Goal: Information Seeking & Learning: Learn about a topic

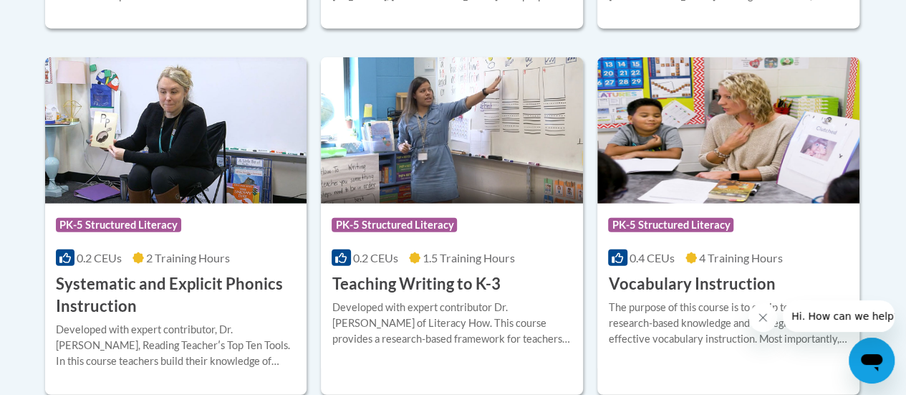
scroll to position [1693, 0]
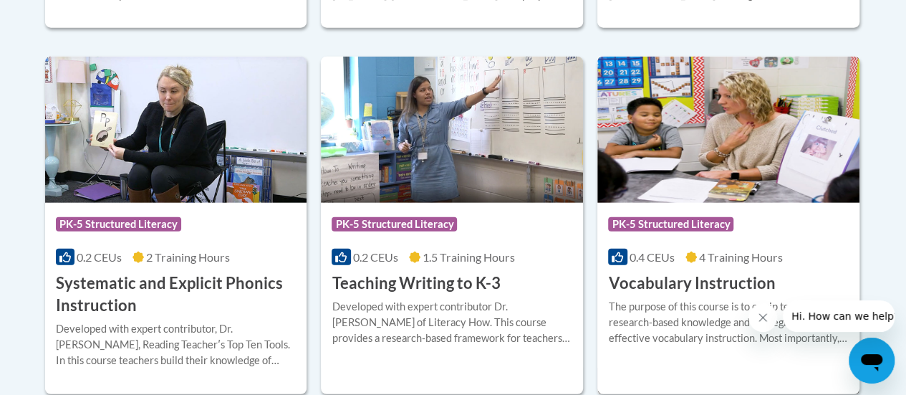
click at [686, 291] on h3 "Vocabulary Instruction" at bounding box center [691, 283] width 167 height 22
